Goal: Task Accomplishment & Management: Use online tool/utility

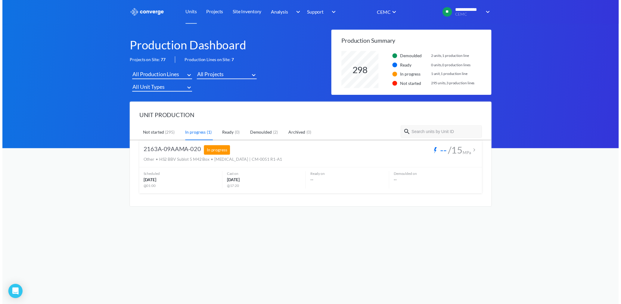
scroll to position [37, 152]
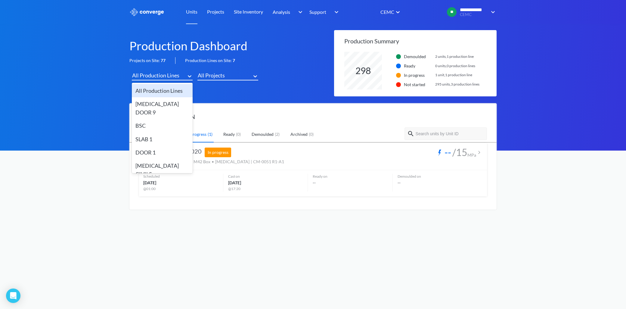
click at [169, 75] on div "All Production Lines" at bounding box center [155, 75] width 47 height 8
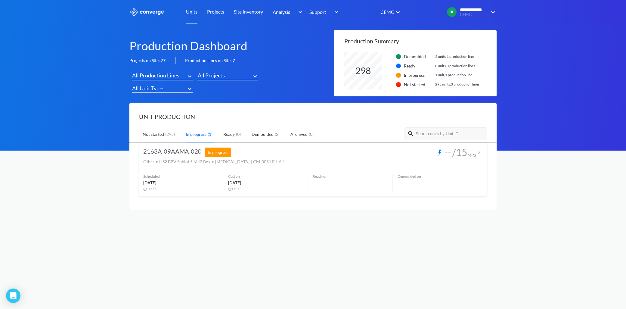
click at [208, 105] on div "UNIT PRODUCTION Not started ( 295 ) In progress ( 1 ) Ready ( 0 ) Demoulded ( 2…" at bounding box center [312, 156] width 367 height 107
click at [154, 86] on div "All Unit Types" at bounding box center [148, 88] width 33 height 8
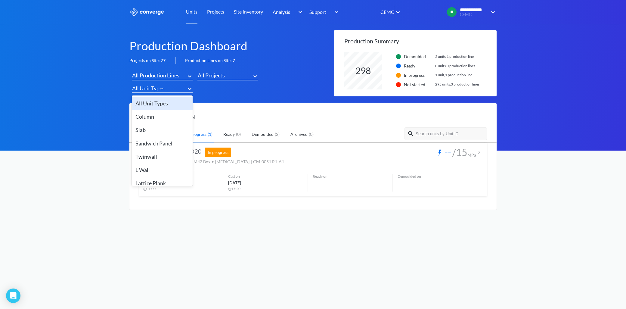
drag, startPoint x: 155, startPoint y: 103, endPoint x: 157, endPoint y: 99, distance: 3.9
click at [156, 101] on div "All Unit Types" at bounding box center [162, 103] width 61 height 13
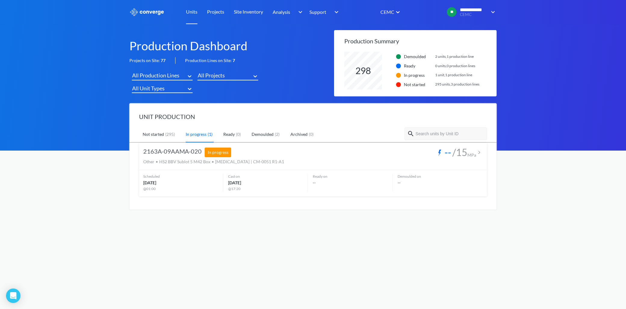
click at [193, 9] on link "Units" at bounding box center [191, 12] width 11 height 24
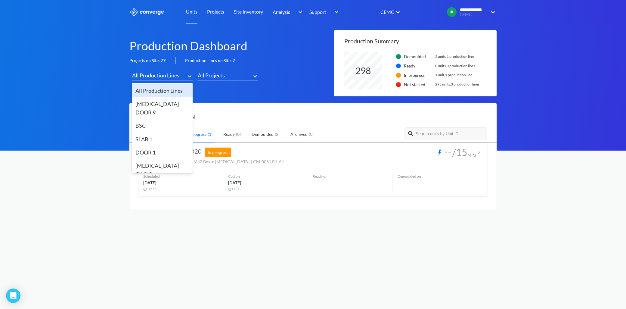
click at [154, 78] on div "All Production Lines" at bounding box center [155, 75] width 47 height 8
click at [148, 61] on div "Projects on Site: 77" at bounding box center [152, 60] width 46 height 7
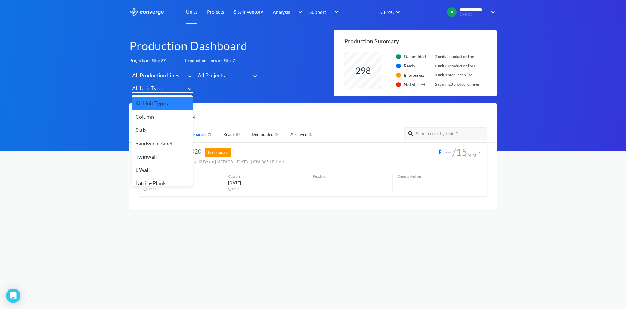
click at [189, 88] on icon at bounding box center [190, 89] width 6 height 6
click at [238, 101] on div "Production Dashboard Projects on Site: 77 Production Lines on Site: 7 All Produ…" at bounding box center [312, 119] width 367 height 179
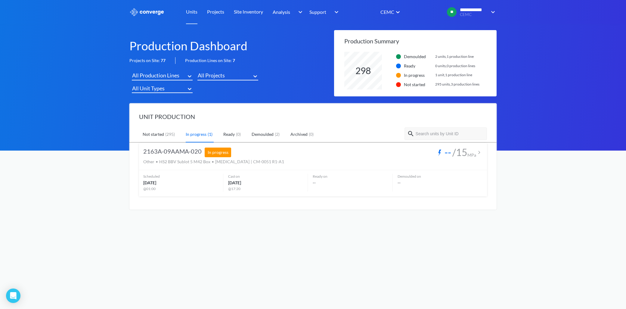
click at [188, 76] on icon at bounding box center [190, 76] width 4 height 2
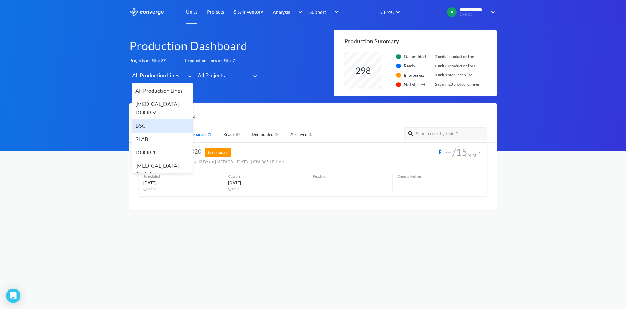
click at [152, 119] on div "BSC" at bounding box center [162, 125] width 61 height 13
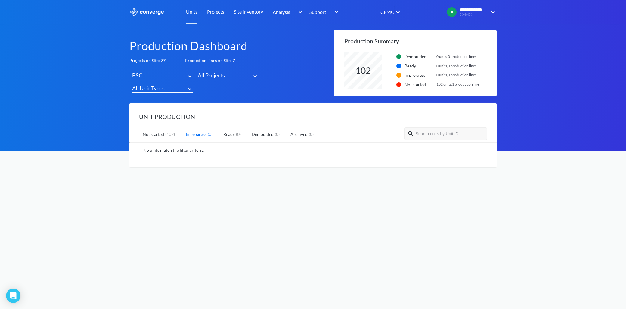
click at [172, 134] on div "( 102 )" at bounding box center [170, 134] width 12 height 7
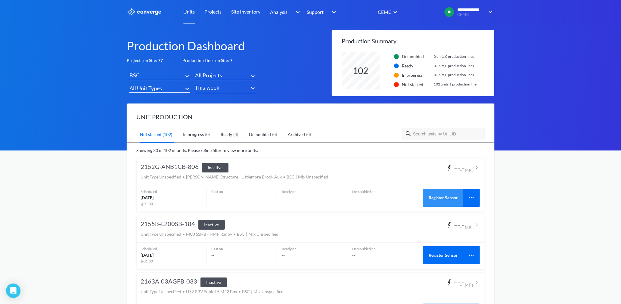
click at [439, 196] on button "Register Sensor" at bounding box center [443, 198] width 40 height 18
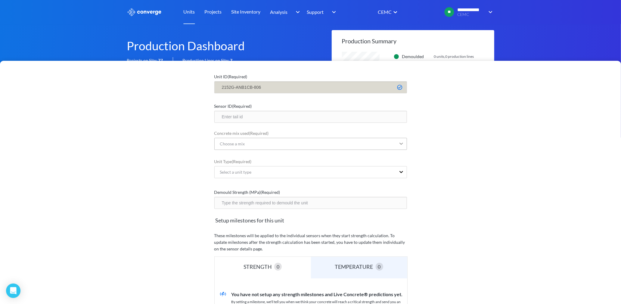
click at [401, 143] on icon at bounding box center [402, 144] width 4 height 2
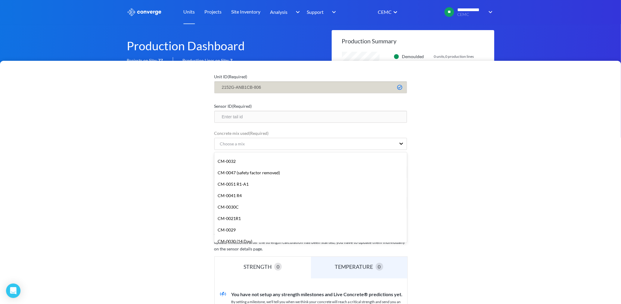
scroll to position [67, 0]
click at [248, 216] on div "CM-0021R1" at bounding box center [310, 218] width 193 height 11
